Goal: Information Seeking & Learning: Check status

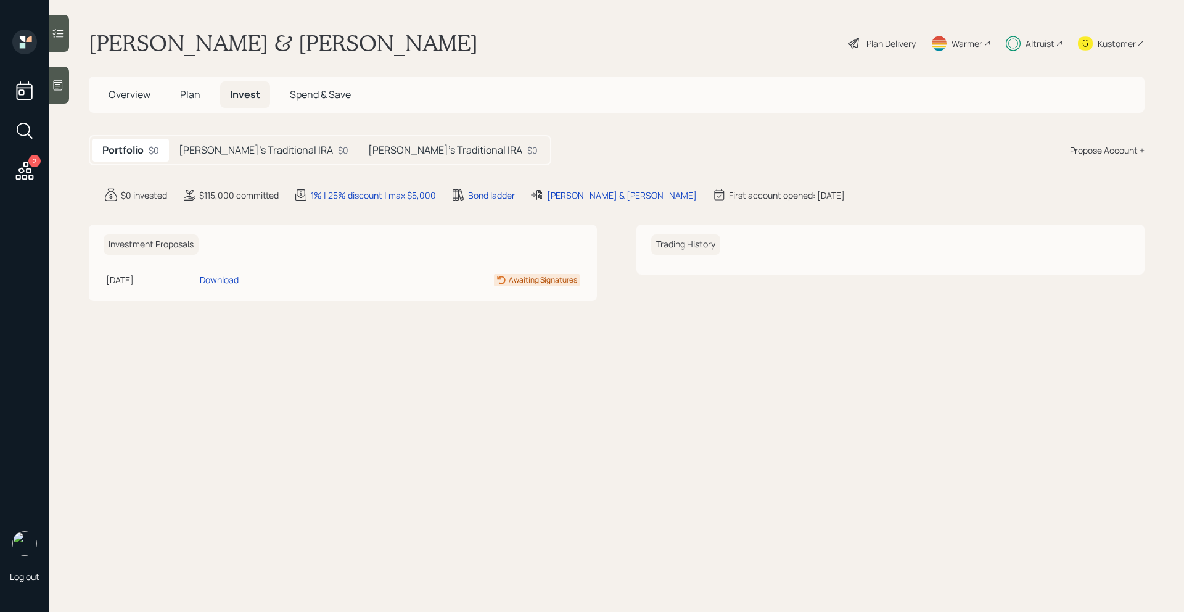
click at [255, 158] on div "[PERSON_NAME]'s Traditional IRA $0" at bounding box center [263, 150] width 189 height 23
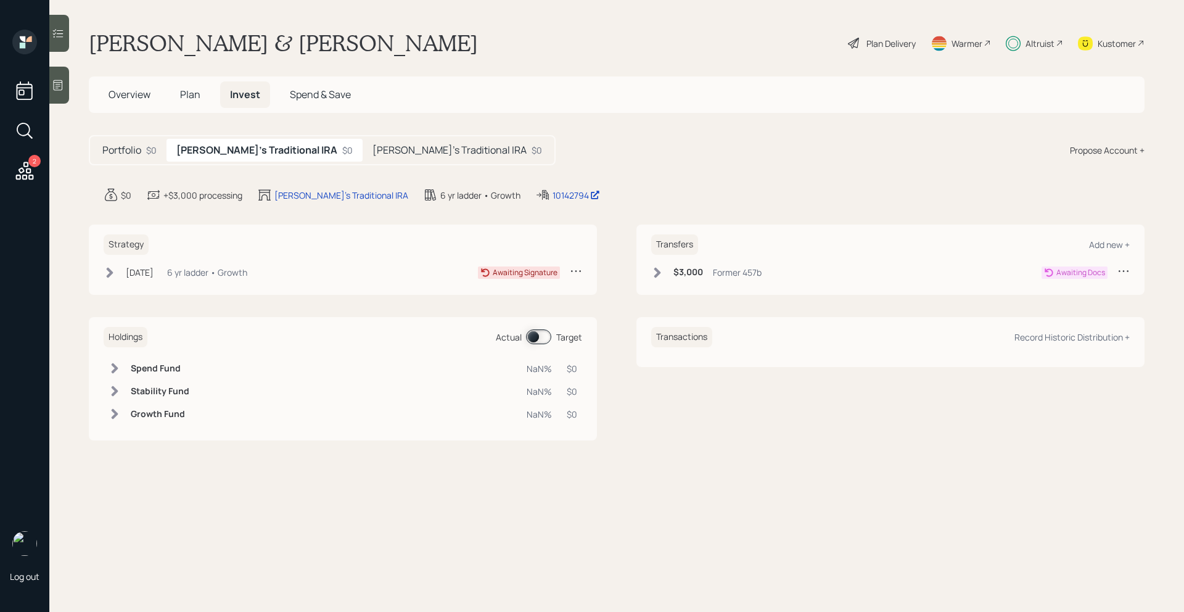
click at [363, 150] on div "[PERSON_NAME]'s Traditional IRA $0" at bounding box center [457, 150] width 189 height 23
click at [229, 152] on h5 "Tara's Traditional IRA" at bounding box center [253, 150] width 154 height 12
